Goal: Obtain resource: Download file/media

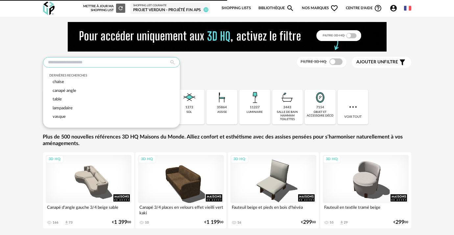
click at [75, 58] on input "text" at bounding box center [111, 62] width 137 height 11
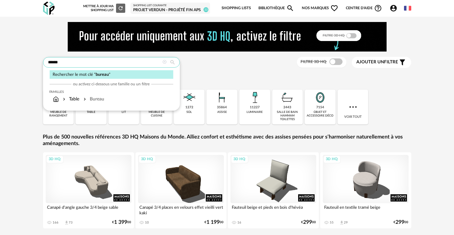
type input "******"
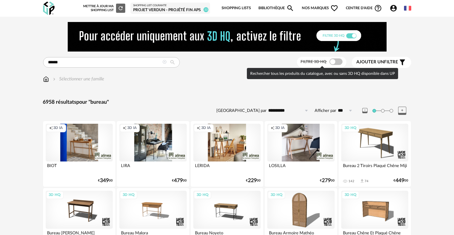
click at [337, 61] on span at bounding box center [335, 61] width 13 height 7
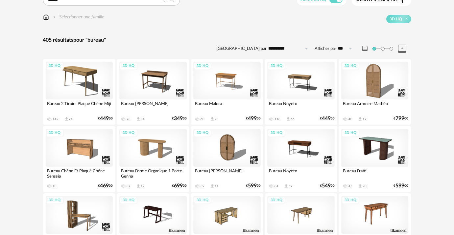
scroll to position [89, 0]
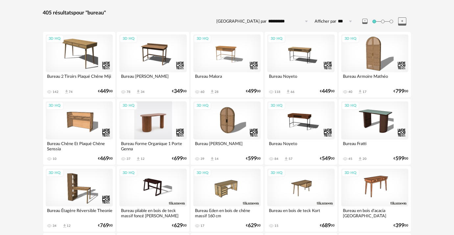
click at [150, 120] on div "3D HQ" at bounding box center [152, 121] width 67 height 38
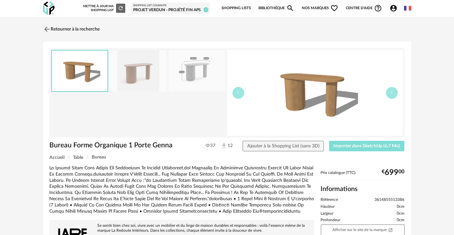
click at [345, 147] on span "Importer dans SketchUp (6,7 Mo)" at bounding box center [366, 146] width 67 height 5
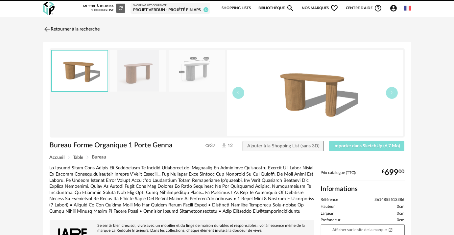
scroll to position [162, 0]
